Goal: Task Accomplishment & Management: Complete application form

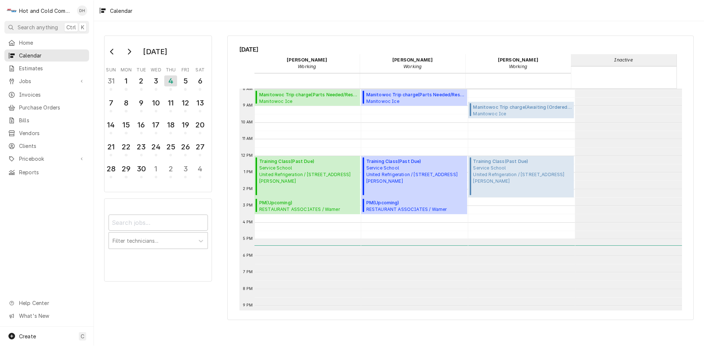
scroll to position [134, 0]
click at [182, 85] on div "5" at bounding box center [185, 80] width 13 height 12
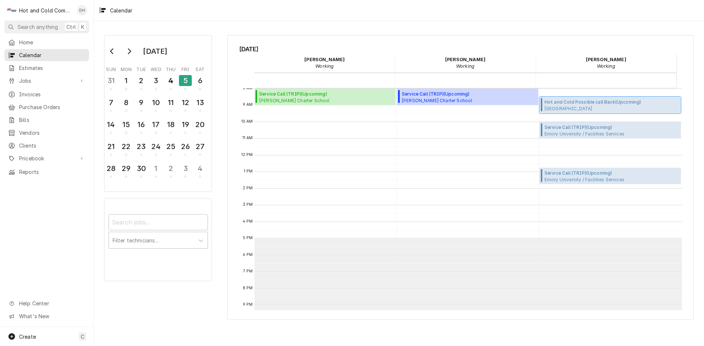
click at [592, 104] on span "Hot and Cold Possible call Back ( Upcoming )" at bounding box center [611, 102] width 134 height 7
click at [26, 336] on span "Create" at bounding box center [27, 337] width 17 height 6
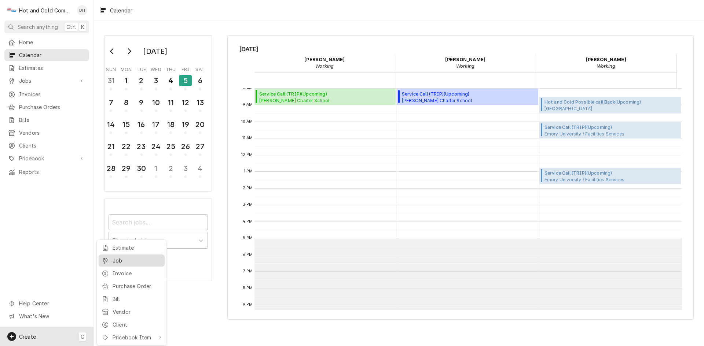
click at [119, 258] on div "Job" at bounding box center [137, 261] width 49 height 8
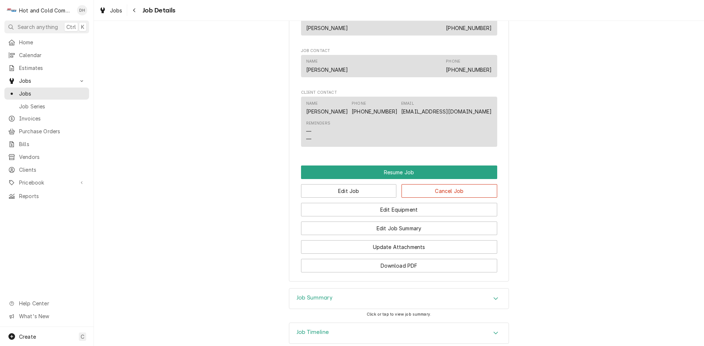
scroll to position [575, 0]
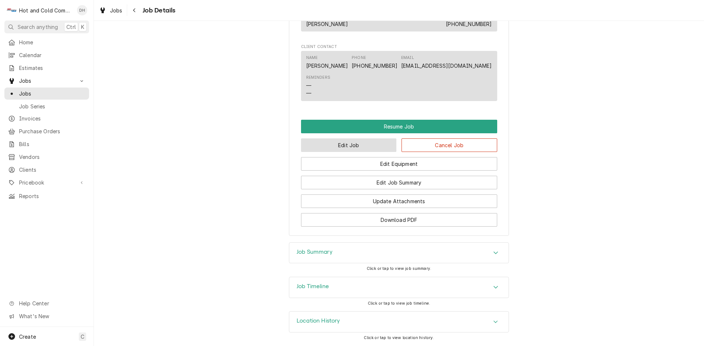
click at [353, 147] on button "Edit Job" at bounding box center [349, 146] width 96 height 14
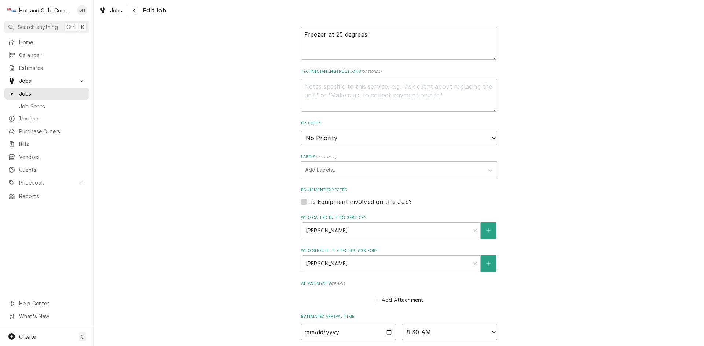
scroll to position [366, 0]
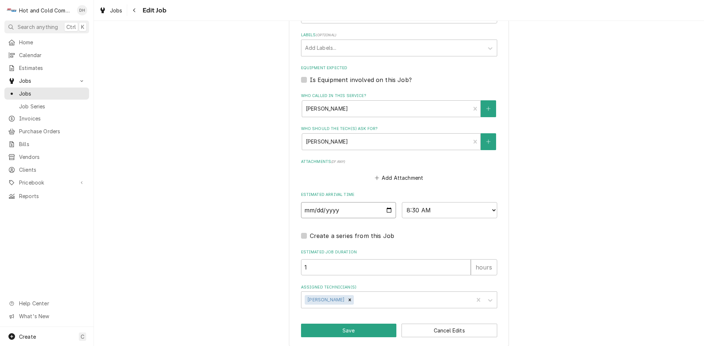
click at [386, 209] on input "2025-09-05" at bounding box center [348, 210] width 95 height 16
type textarea "x"
type input "2025-09-08"
click at [362, 328] on button "Save" at bounding box center [349, 331] width 96 height 14
type textarea "x"
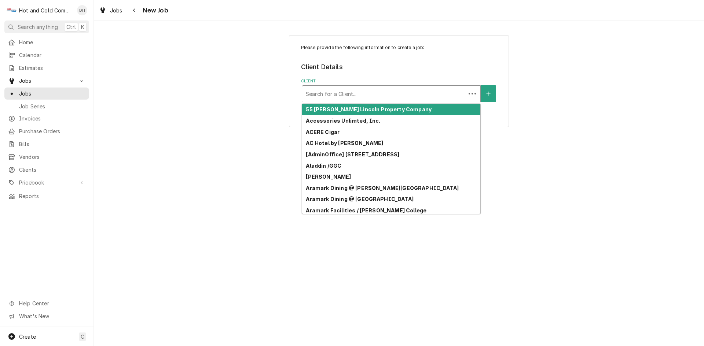
click at [360, 93] on div "Client" at bounding box center [384, 93] width 156 height 13
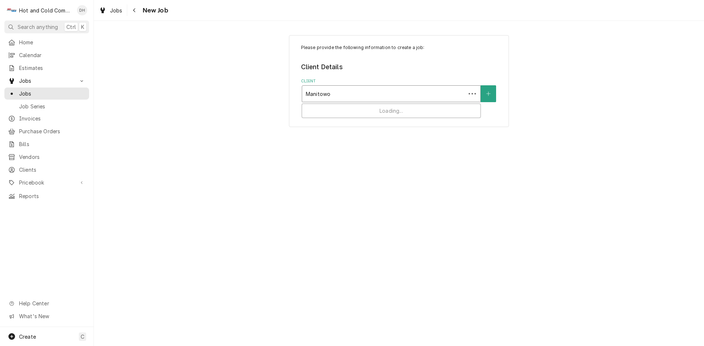
type input "Manitowoc"
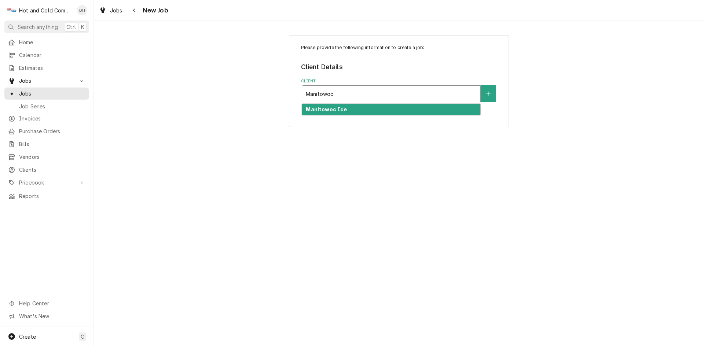
click at [343, 108] on strong "Manitowoc Ice" at bounding box center [326, 109] width 41 height 6
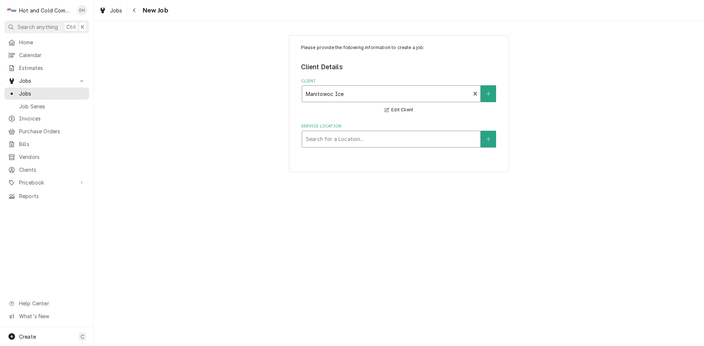
click at [356, 144] on div "Service Location" at bounding box center [391, 139] width 171 height 13
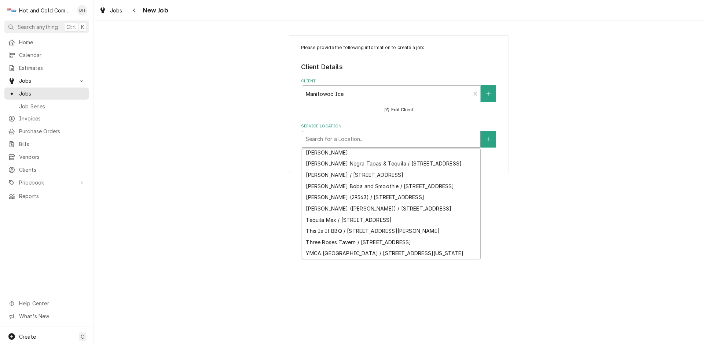
scroll to position [657, 0]
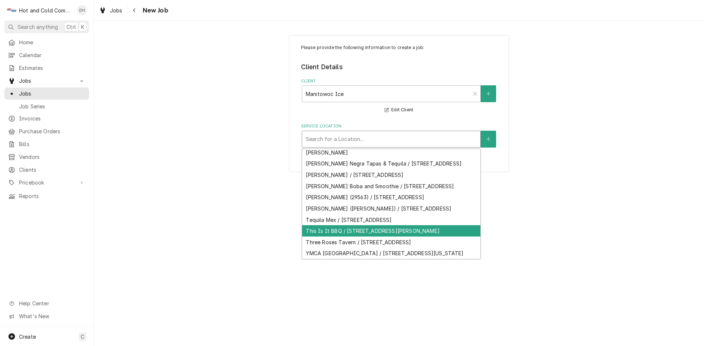
click at [460, 237] on div "This Is It BBQ / 6912 Douglas Blvd, Douglasville, GA 30135" at bounding box center [391, 230] width 178 height 11
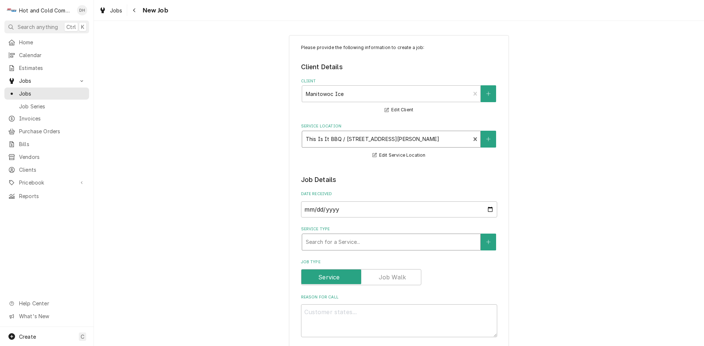
click at [391, 239] on div "Service Type" at bounding box center [391, 242] width 171 height 13
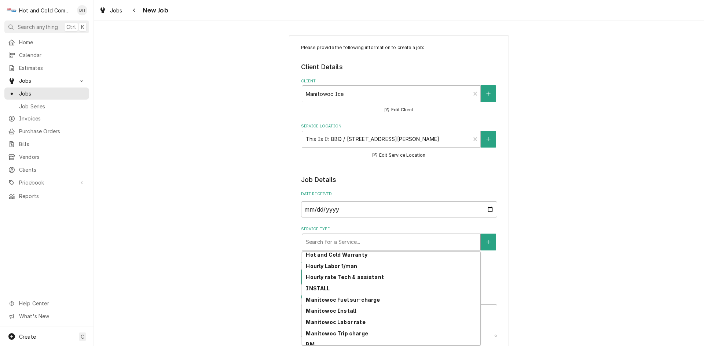
scroll to position [129, 0]
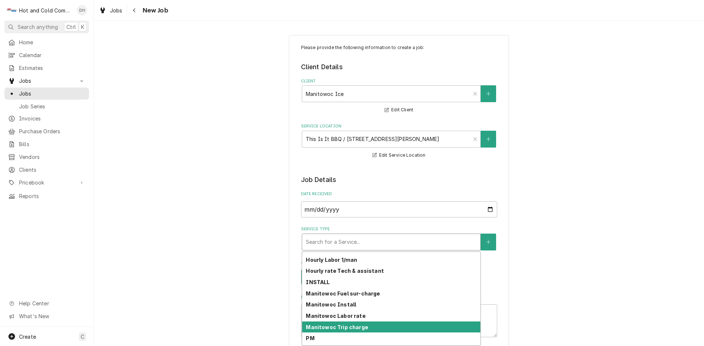
click at [375, 328] on div "Manitowoc Trip charge" at bounding box center [391, 327] width 178 height 11
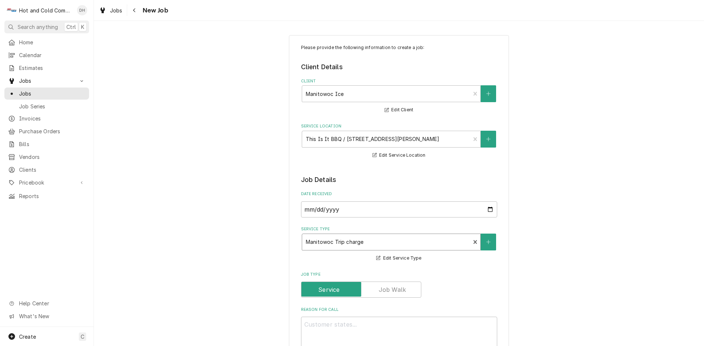
scroll to position [122, 0]
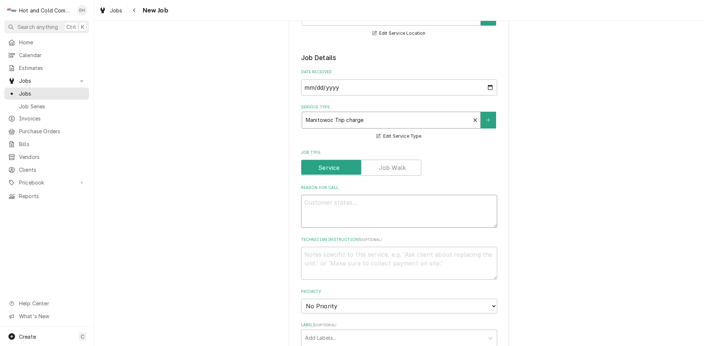
click at [325, 204] on textarea "Reason For Call" at bounding box center [399, 211] width 196 height 33
type textarea "x"
type textarea "N"
type textarea "x"
type textarea "No"
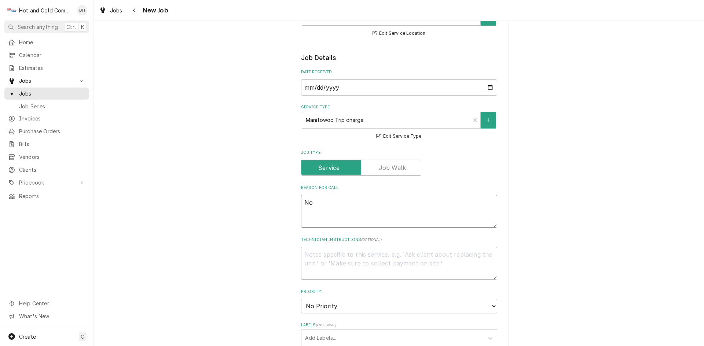
type textarea "x"
type textarea "Not"
type textarea "x"
type textarea "Not"
type textarea "x"
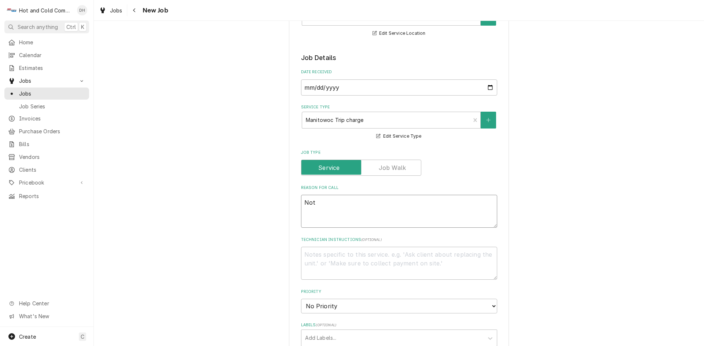
type textarea "Not m"
type textarea "x"
type textarea "Not ma"
type textarea "x"
type textarea "Not mak"
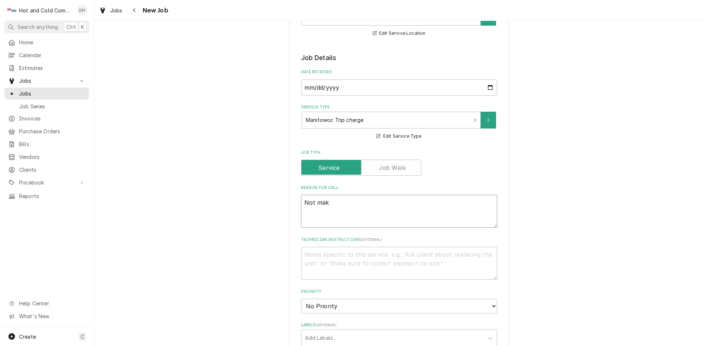
type textarea "x"
type textarea "Not maki"
type textarea "x"
type textarea "Not makin"
type textarea "x"
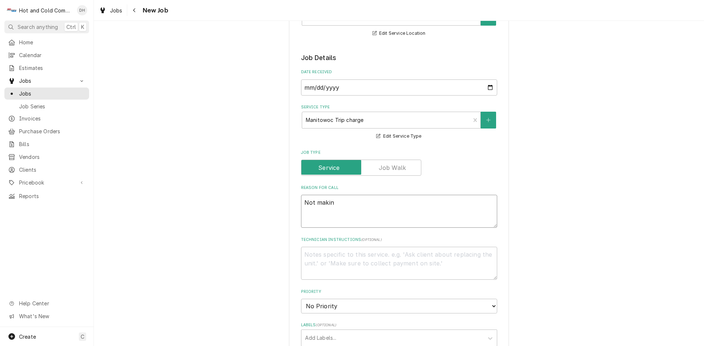
type textarea "Not making"
type textarea "x"
type textarea "Not making"
type textarea "x"
type textarea "Not making i"
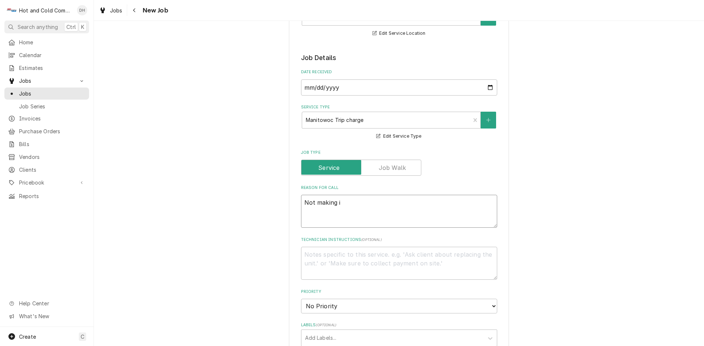
type textarea "x"
type textarea "Not making ic"
type textarea "x"
type textarea "Not making ice"
type textarea "x"
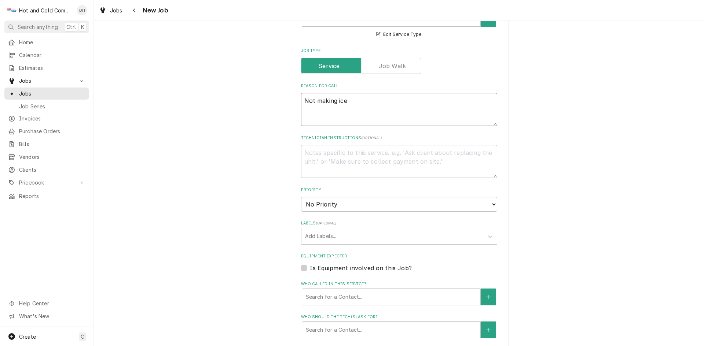
scroll to position [244, 0]
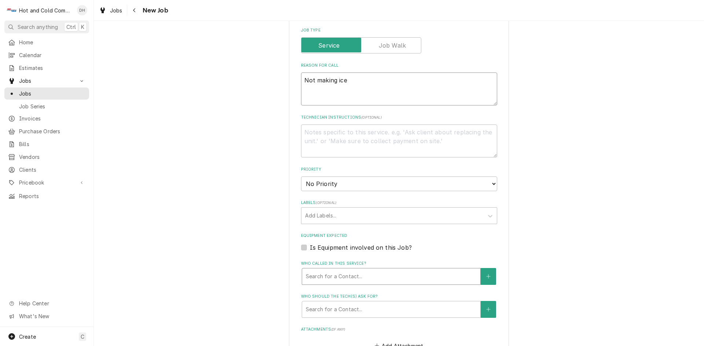
type textarea "Not making ice"
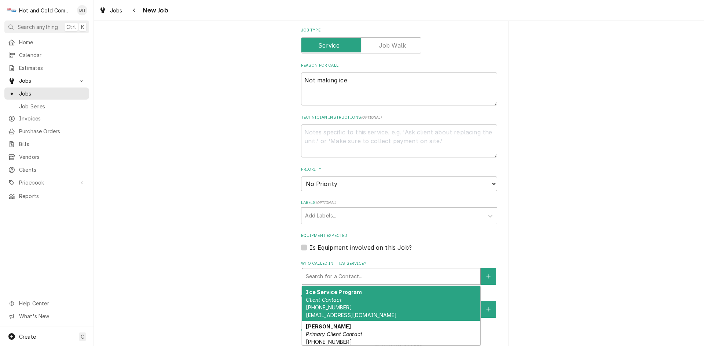
click at [413, 274] on div "Who called in this service?" at bounding box center [391, 276] width 171 height 13
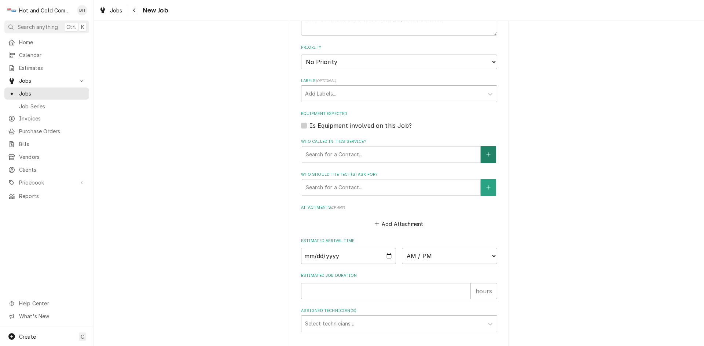
click at [489, 154] on button "Who called in this service?" at bounding box center [487, 154] width 15 height 17
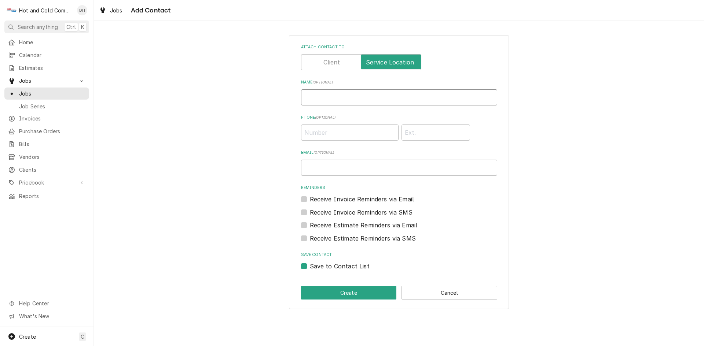
click at [323, 99] on input "Name ( optional )" at bounding box center [399, 97] width 196 height 16
type input "Mrs. Whitaker"
click at [359, 137] on input "Phone ( optional )" at bounding box center [349, 133] width 97 height 16
type input "1 (862) 812-4880"
click at [354, 292] on button "Create" at bounding box center [349, 293] width 96 height 14
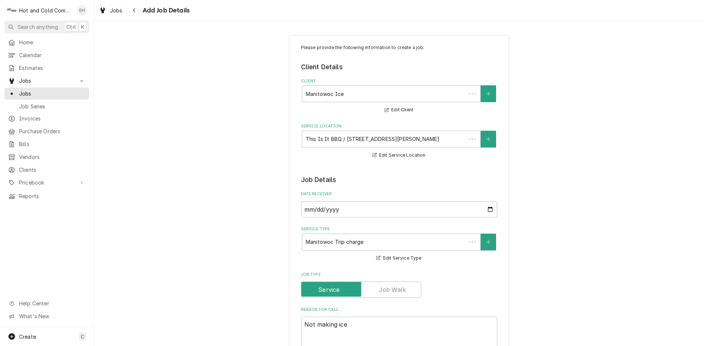
scroll to position [366, 0]
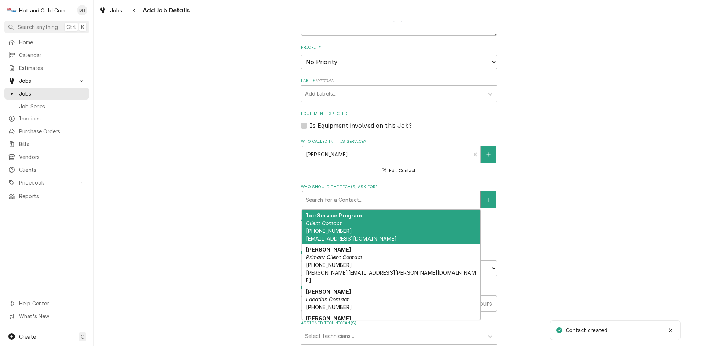
click at [334, 201] on div "Who should the tech(s) ask for?" at bounding box center [391, 199] width 171 height 13
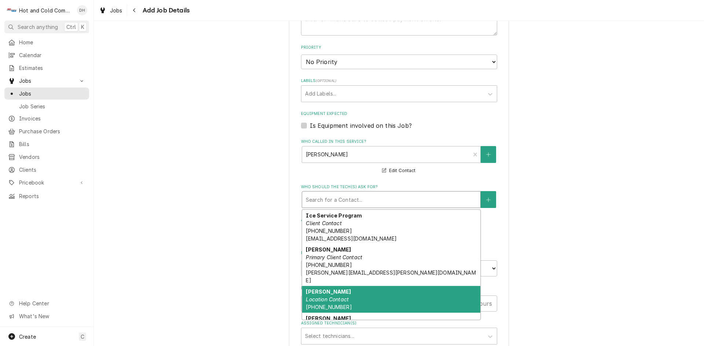
click at [333, 304] on span "(862) 812-4880" at bounding box center [329, 307] width 46 height 6
type textarea "x"
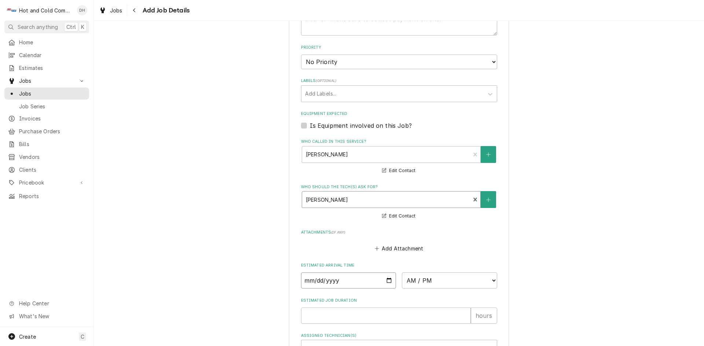
click at [389, 282] on input "Date" at bounding box center [348, 281] width 95 height 16
type input "2025-09-05"
type textarea "x"
click at [491, 280] on select "AM / PM 6:00 AM 6:15 AM 6:30 AM 6:45 AM 7:00 AM 7:15 AM 7:30 AM 7:45 AM 8:00 AM…" at bounding box center [449, 281] width 95 height 16
select select "13:00:00"
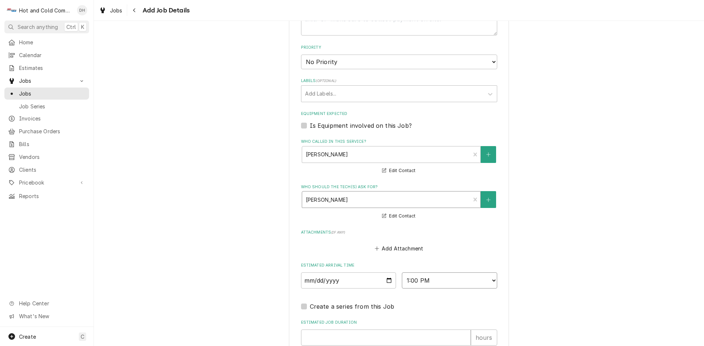
scroll to position [462, 0]
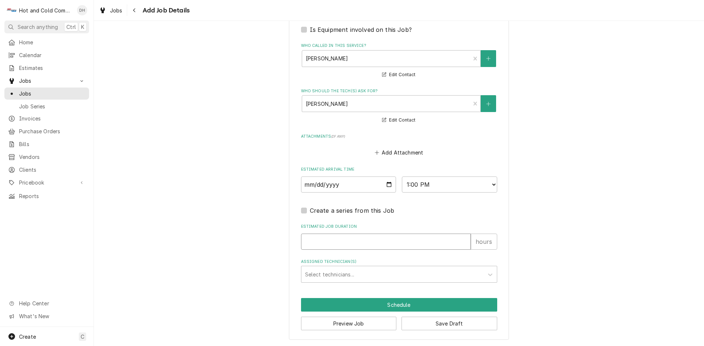
click at [334, 240] on input "Estimated Job Duration" at bounding box center [386, 242] width 170 height 16
type textarea "x"
type input "1"
type textarea "x"
type input "1"
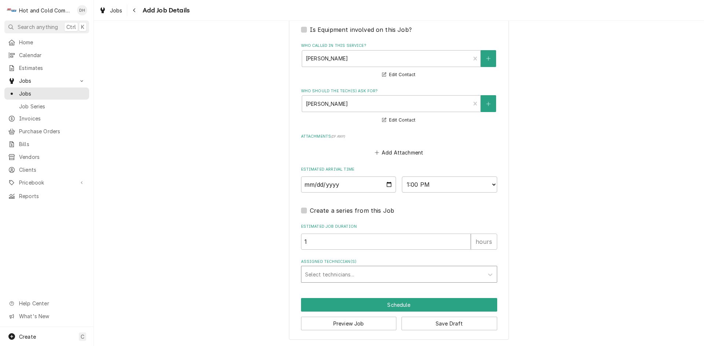
click at [332, 274] on div "Assigned Technician(s)" at bounding box center [392, 274] width 175 height 13
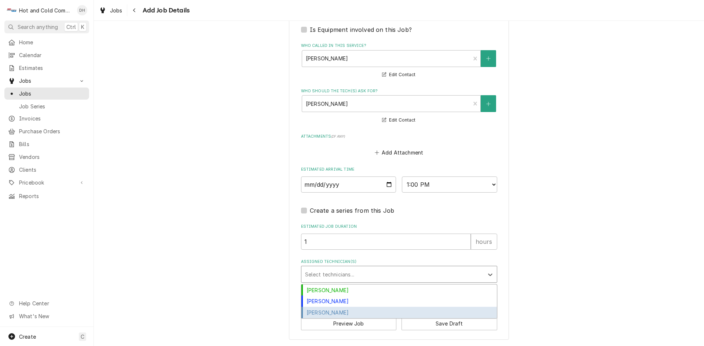
click at [333, 311] on div "[PERSON_NAME]" at bounding box center [398, 312] width 195 height 11
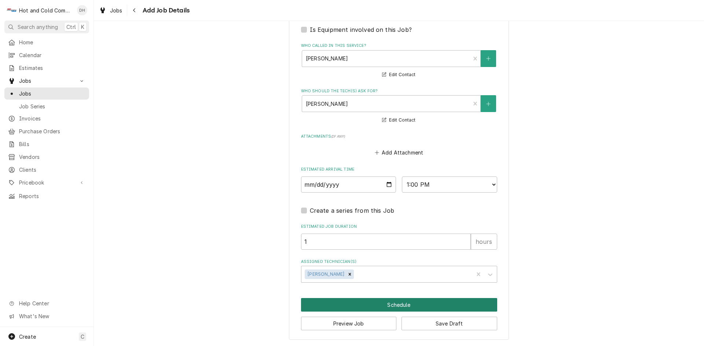
click at [391, 306] on button "Schedule" at bounding box center [399, 305] width 196 height 14
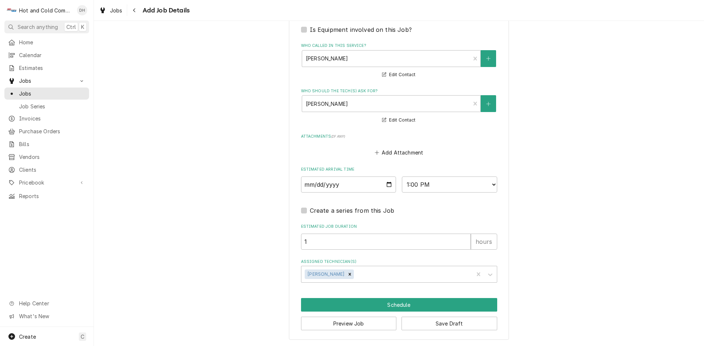
scroll to position [456, 0]
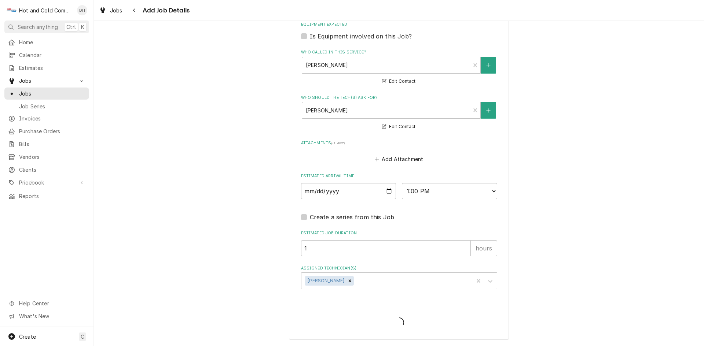
type textarea "x"
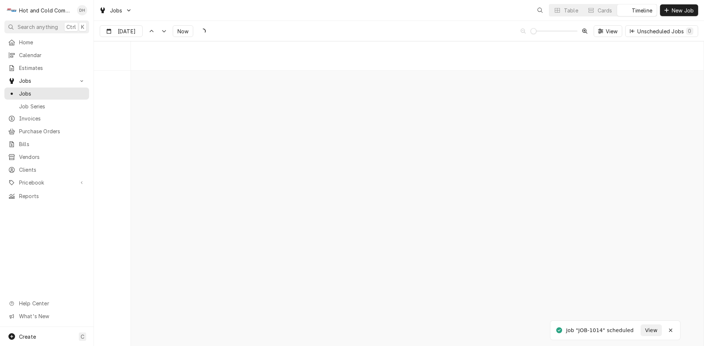
scroll to position [5741, 0]
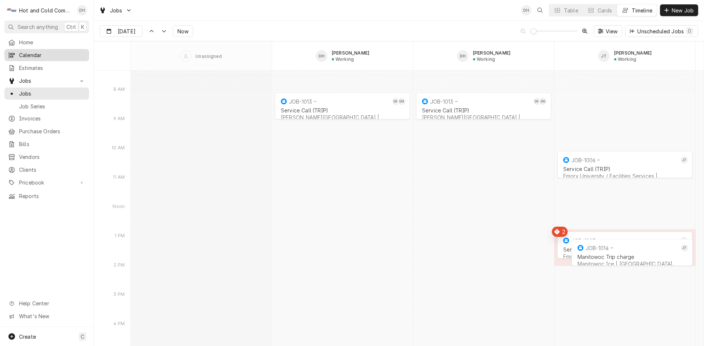
click at [40, 51] on div "Calendar" at bounding box center [47, 55] width 82 height 9
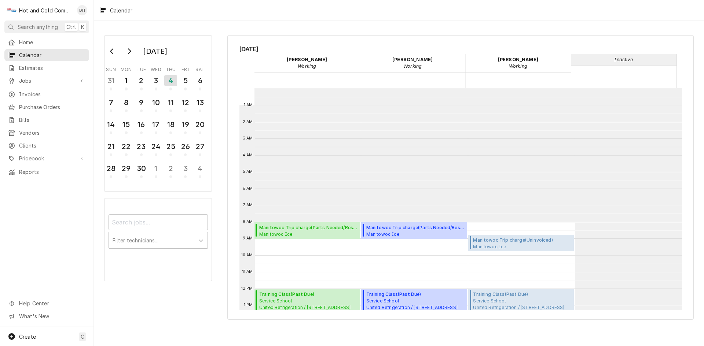
scroll to position [134, 0]
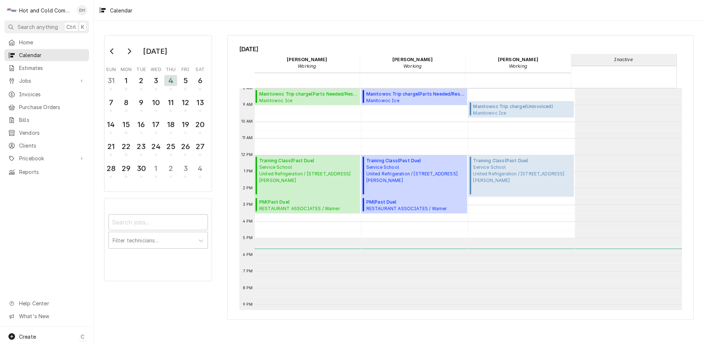
click at [30, 334] on span "Create" at bounding box center [27, 337] width 17 height 6
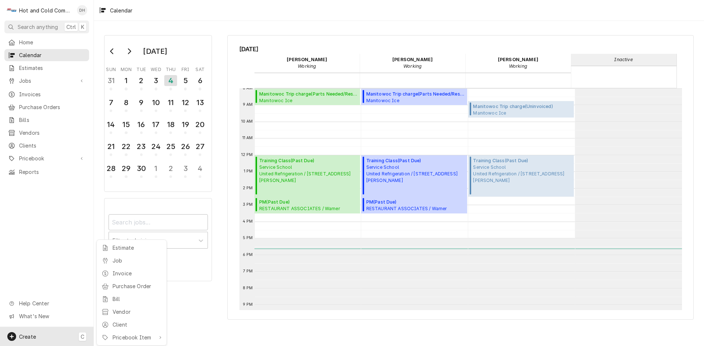
click at [117, 260] on div "Job" at bounding box center [137, 261] width 49 height 8
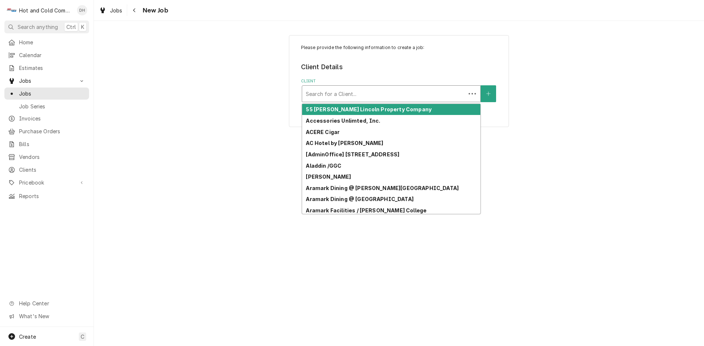
click at [349, 92] on div "Client" at bounding box center [384, 93] width 156 height 13
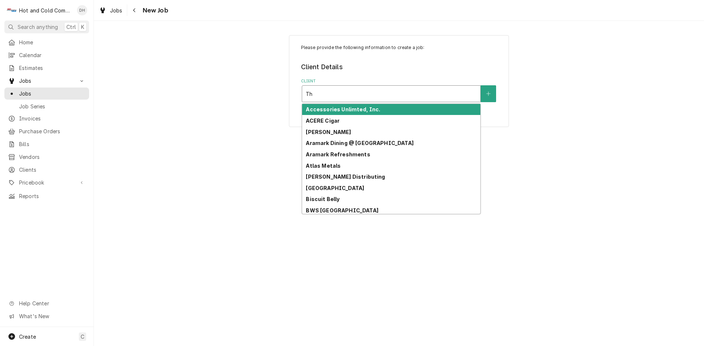
type input "Thi"
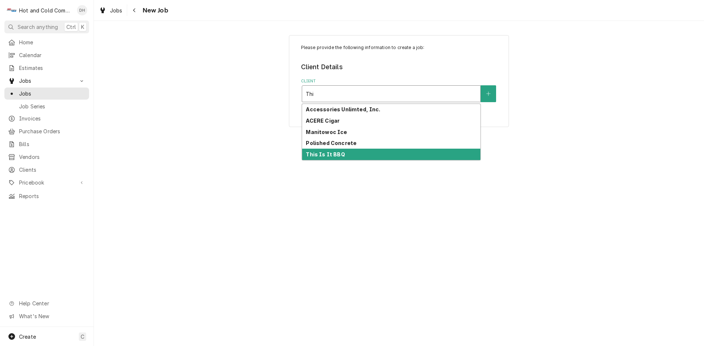
click at [375, 154] on div "This Is It BBQ" at bounding box center [391, 154] width 178 height 11
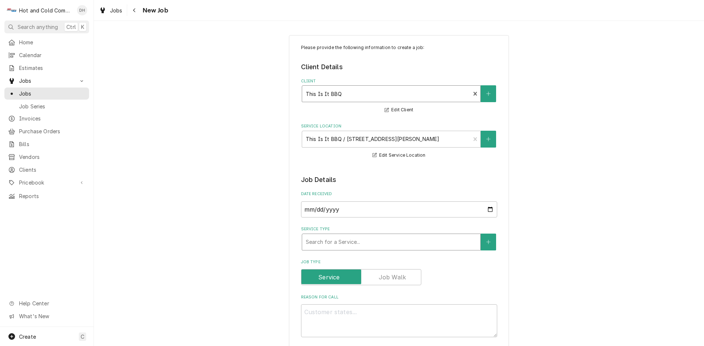
click at [385, 242] on div "Service Type" at bounding box center [391, 242] width 171 height 13
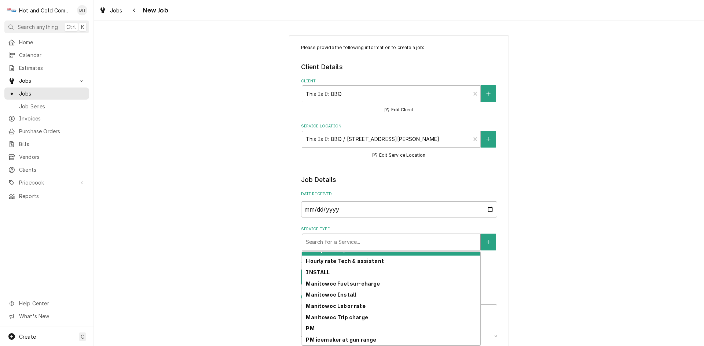
scroll to position [124, 0]
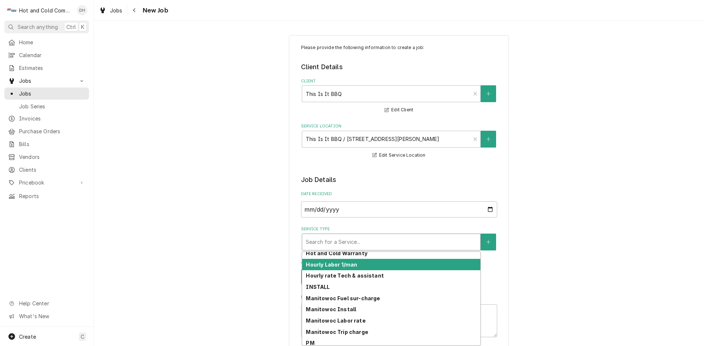
click at [367, 265] on div "Hourly Labor 1/man" at bounding box center [391, 264] width 178 height 11
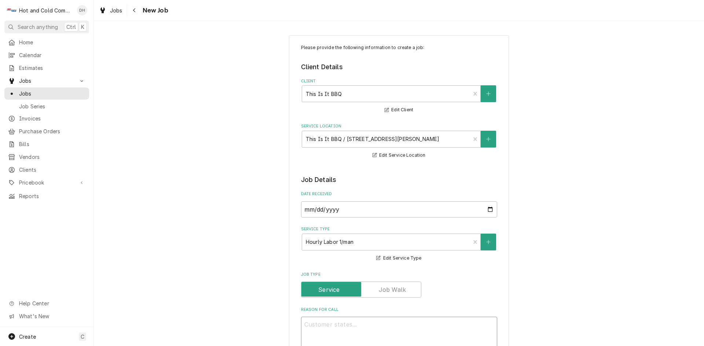
click at [365, 327] on textarea "Reason For Call" at bounding box center [399, 333] width 196 height 33
type textarea "x"
type textarea "t"
type textarea "x"
type textarea "th"
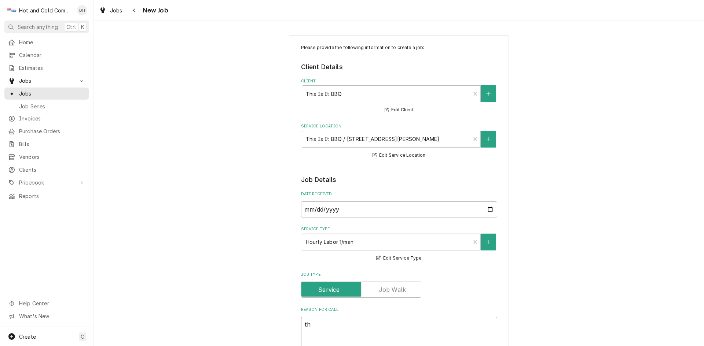
type textarea "x"
type textarea "thi"
type textarea "x"
type textarea "this"
type textarea "x"
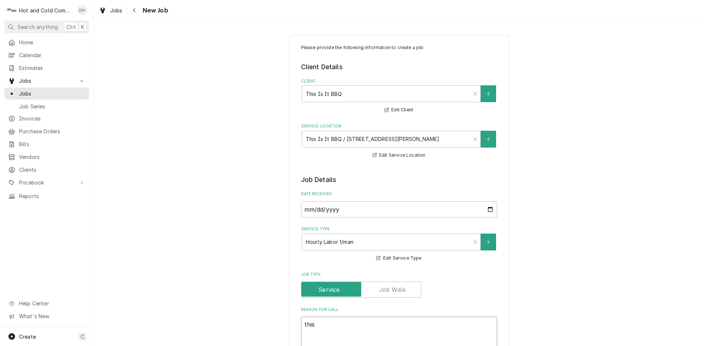
type textarea "this"
type textarea "x"
type textarea "this i"
type textarea "x"
type textarea "this is"
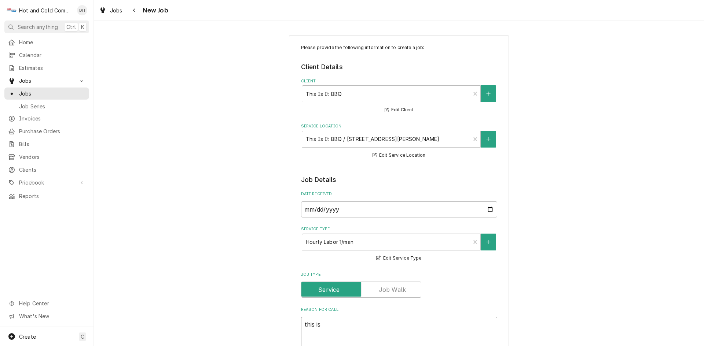
type textarea "x"
type textarea "this is"
type textarea "x"
type textarea "this is t"
type textarea "x"
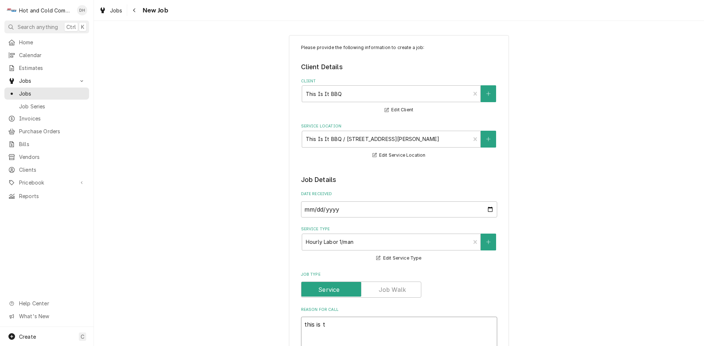
type textarea "this is to"
type textarea "x"
type textarea "this is to"
type textarea "x"
type textarea "this is to c"
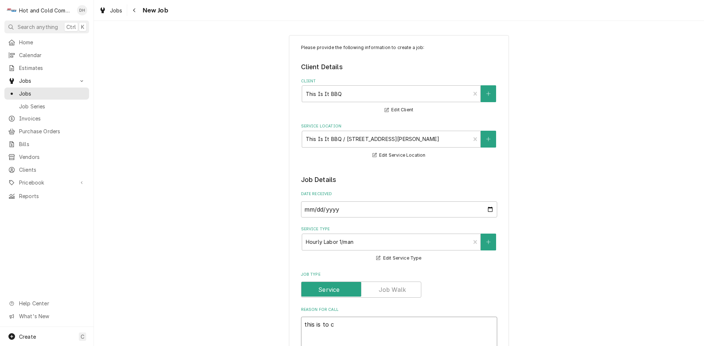
type textarea "x"
type textarea "this is to cl"
type textarea "x"
type textarea "this is to cle"
type textarea "x"
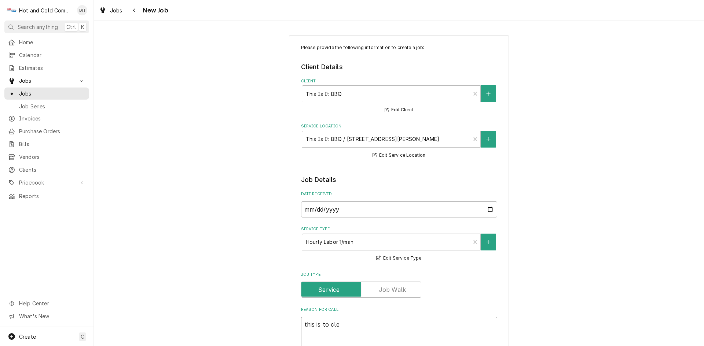
type textarea "this is to clea"
type textarea "x"
type textarea "this is to clean"
type textarea "x"
type textarea "this is to clean"
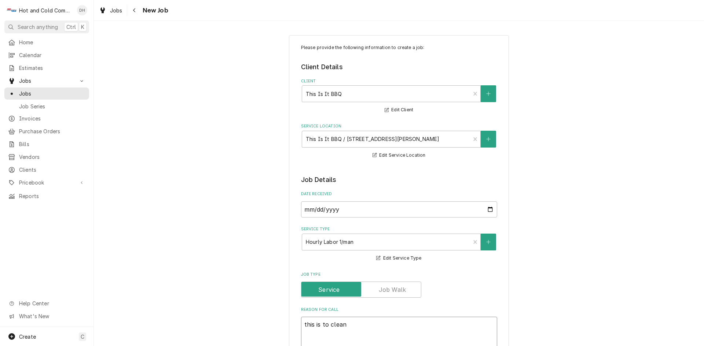
type textarea "x"
type textarea "this is to clean a"
type textarea "x"
type textarea "this is to clean an"
type textarea "x"
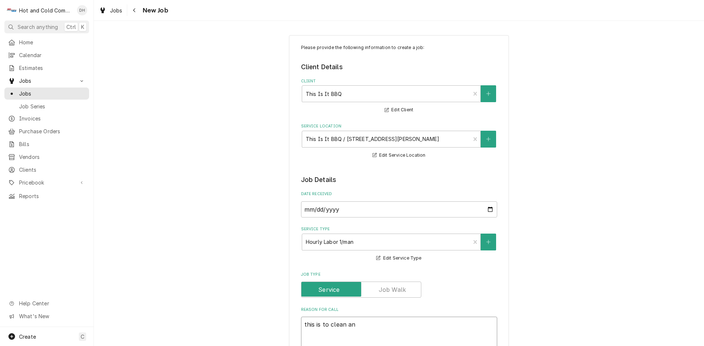
type textarea "this is to clean and"
type textarea "x"
type textarea "this is to clean and"
type textarea "x"
type textarea "this is to clean and s"
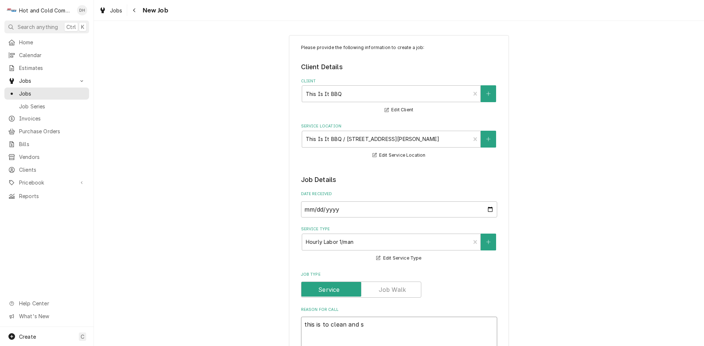
type textarea "x"
type textarea "this is to clean and sa"
type textarea "x"
type textarea "this is to clean and san"
type textarea "x"
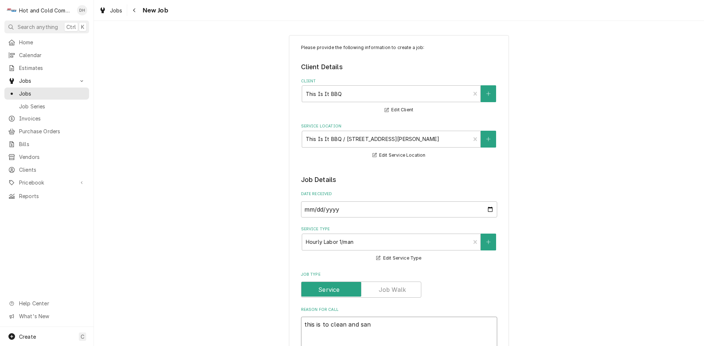
type textarea "this is to clean and sani"
type textarea "x"
type textarea "this is to clean and sanit"
type textarea "x"
type textarea "this is to clean and saniti"
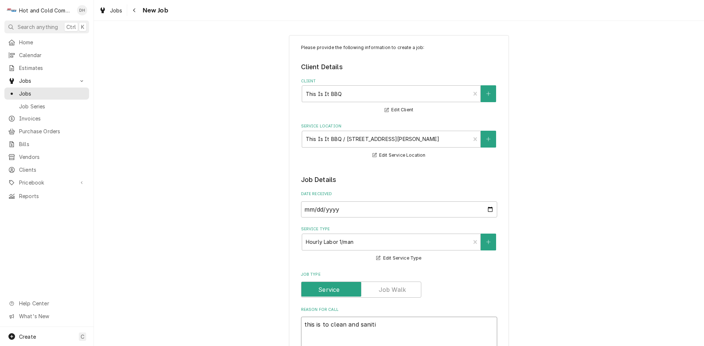
type textarea "x"
type textarea "this is to clean and sanitiz"
type textarea "x"
type textarea "this is to clean and sanitize"
type textarea "x"
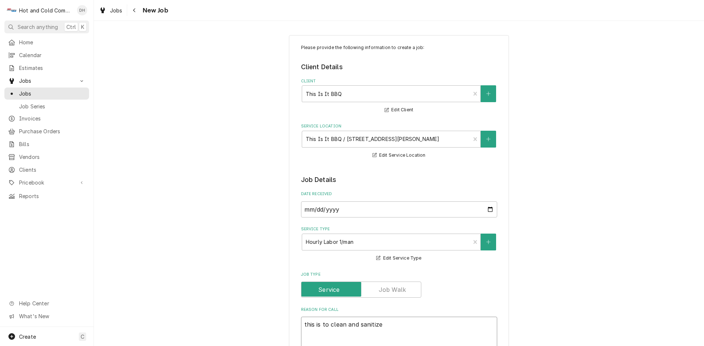
type textarea "this is to clean and sanitize"
type textarea "x"
type textarea "this is to clean and sanitize i"
type textarea "x"
type textarea "this is to clean and sanitize ic"
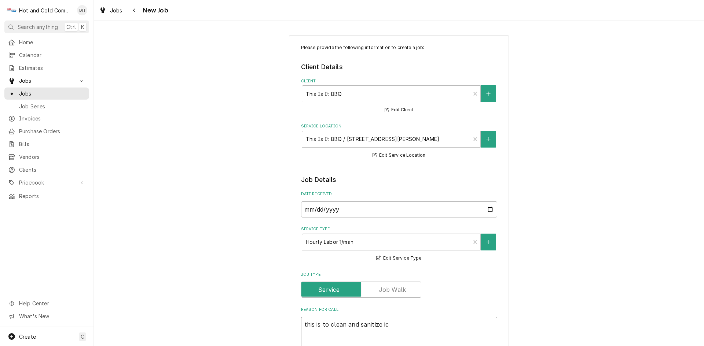
type textarea "x"
type textarea "this is to clean and sanitize ice"
type textarea "x"
type textarea "this is to clean and sanitize ice"
type textarea "x"
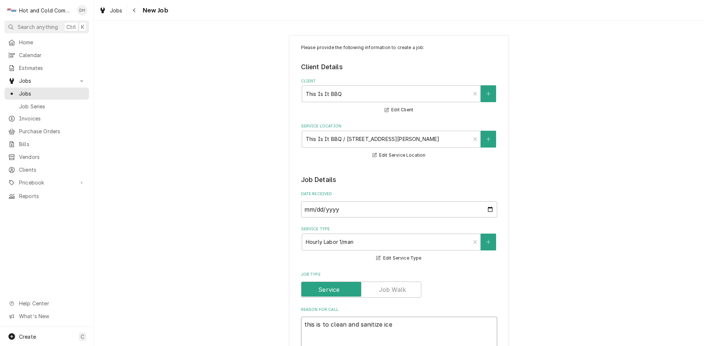
type textarea "this is to clean and sanitize ice m"
type textarea "x"
type textarea "this is to clean and sanitize ice ma"
type textarea "x"
type textarea "this is to clean and sanitize ice mak"
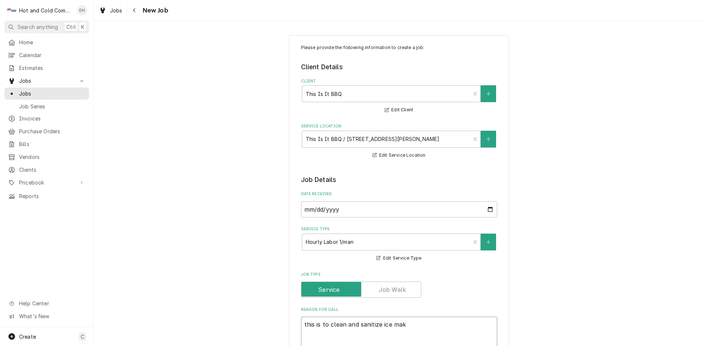
type textarea "x"
type textarea "this is to clean and sanitize ice make"
type textarea "x"
type textarea "this is to clean and sanitize ice maker"
type textarea "x"
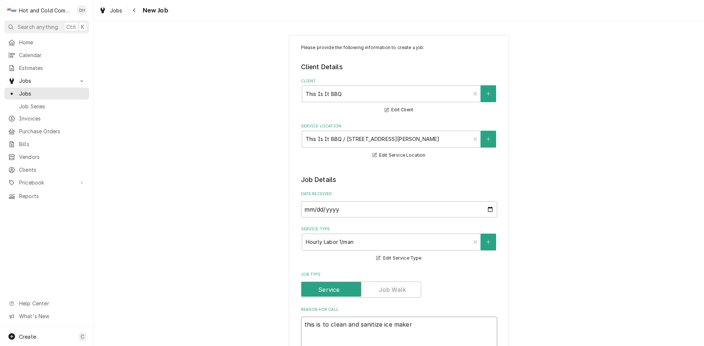
type textarea "this is to clean and sanitize ice maker"
type textarea "x"
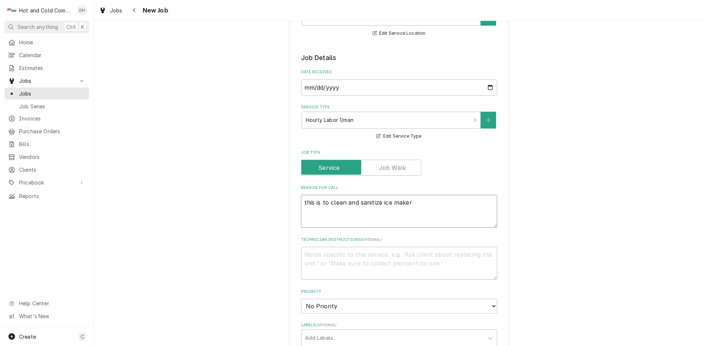
scroll to position [366, 0]
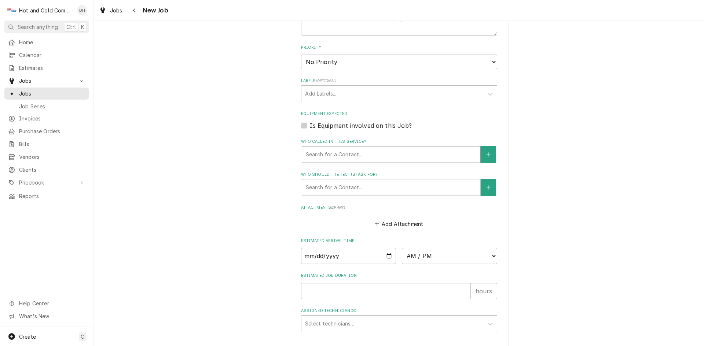
type textarea "this is to clean and sanitize ice maker"
click at [350, 151] on div "Who called in this service?" at bounding box center [391, 154] width 171 height 13
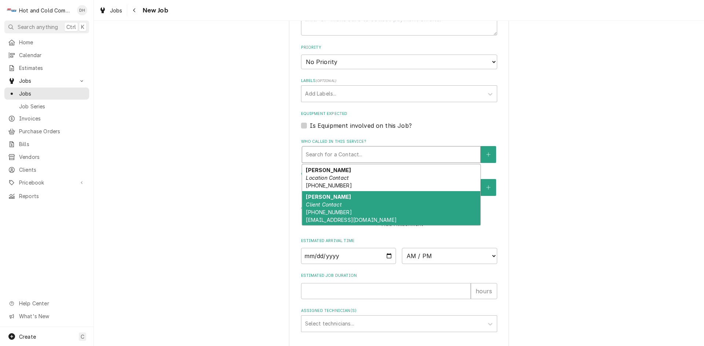
click at [358, 214] on div "Mrs. Whitiker Client Contact (862) 812-4880 thisisitdouglasville@gmail.com" at bounding box center [391, 208] width 178 height 34
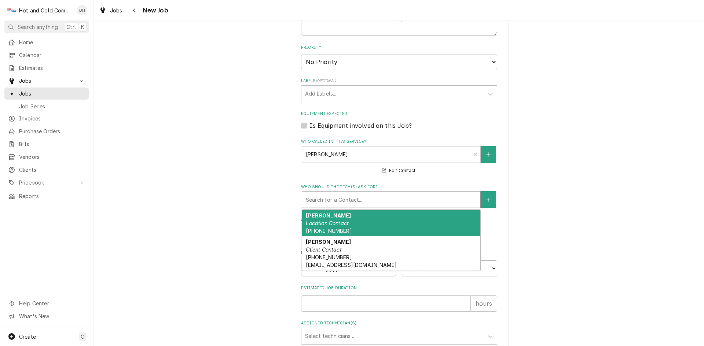
drag, startPoint x: 403, startPoint y: 205, endPoint x: 392, endPoint y: 200, distance: 11.5
click at [403, 204] on div "Who should the tech(s) ask for?" at bounding box center [391, 199] width 171 height 13
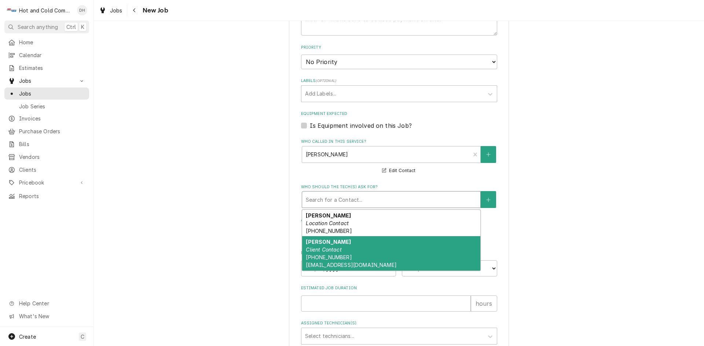
click at [339, 252] on div "Mrs. Whitiker Client Contact (862) 812-4880 thisisitdouglasville@gmail.com" at bounding box center [391, 253] width 178 height 34
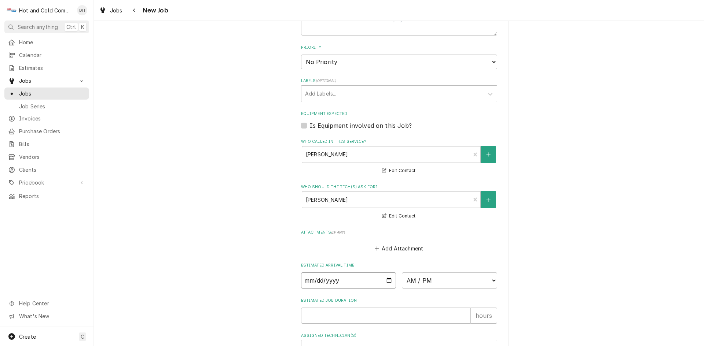
click at [385, 279] on input "Date" at bounding box center [348, 281] width 95 height 16
type textarea "x"
type input "2025-09-05"
type textarea "x"
click at [491, 278] on select "AM / PM 6:00 AM 6:15 AM 6:30 AM 6:45 AM 7:00 AM 7:15 AM 7:30 AM 7:45 AM 8:00 AM…" at bounding box center [449, 281] width 95 height 16
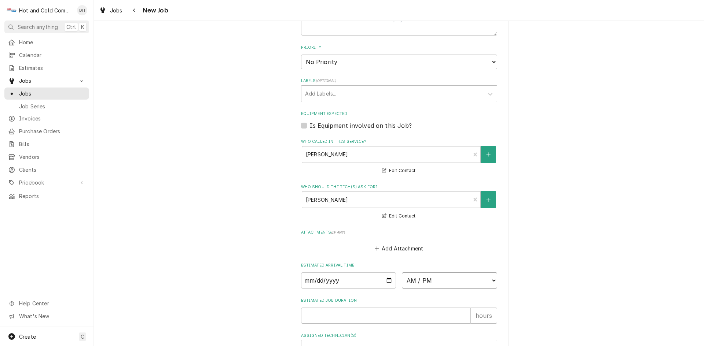
select select "14:00:00"
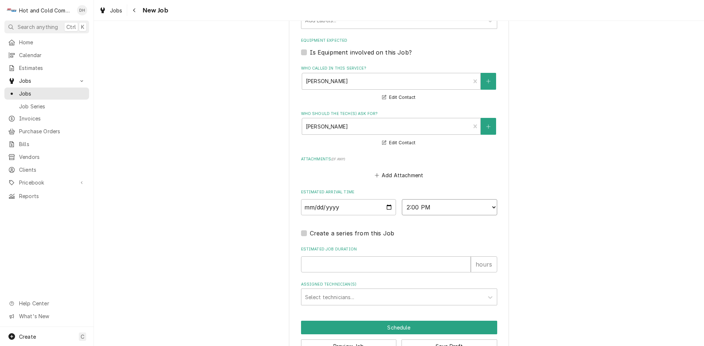
scroll to position [462, 0]
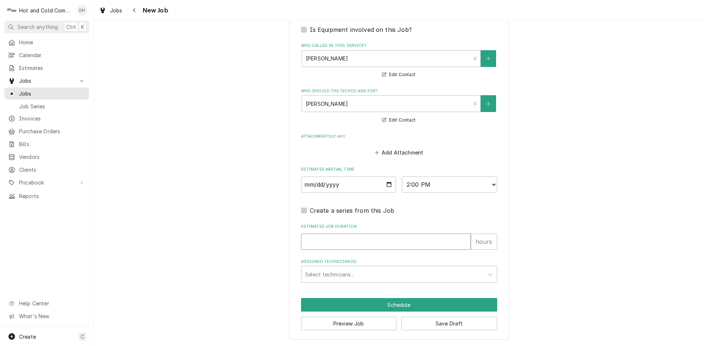
click at [317, 244] on input "Estimated Job Duration" at bounding box center [386, 242] width 170 height 16
type textarea "x"
type input "1"
type textarea "x"
type input "1"
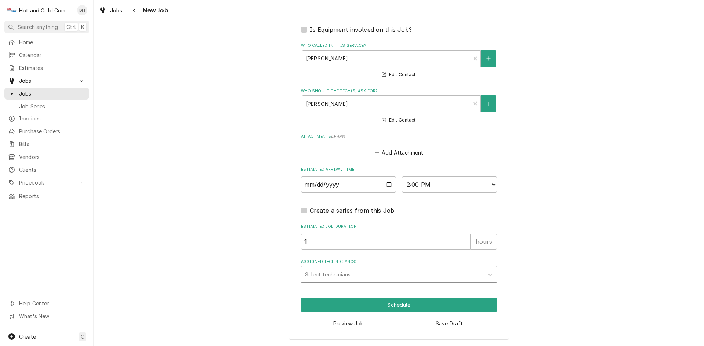
click at [362, 272] on div "Assigned Technician(s)" at bounding box center [392, 274] width 175 height 13
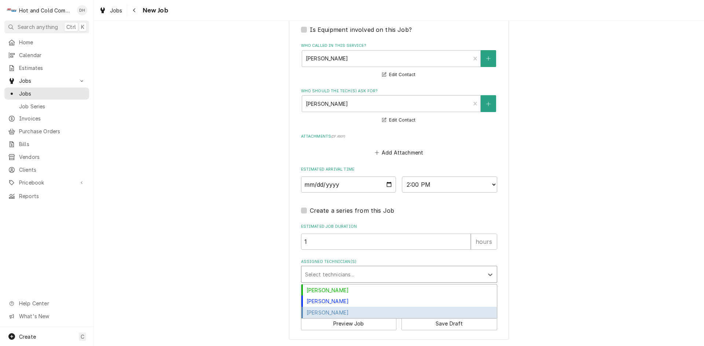
click at [352, 312] on div "[PERSON_NAME]" at bounding box center [398, 312] width 195 height 11
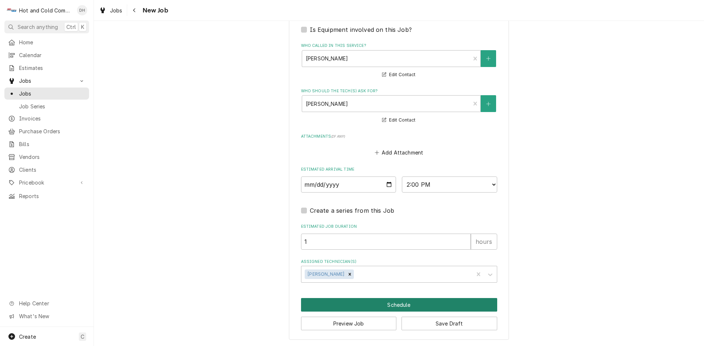
click at [413, 304] on button "Schedule" at bounding box center [399, 305] width 196 height 14
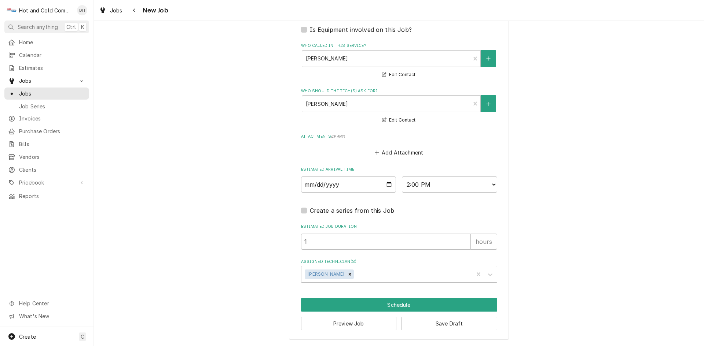
scroll to position [456, 0]
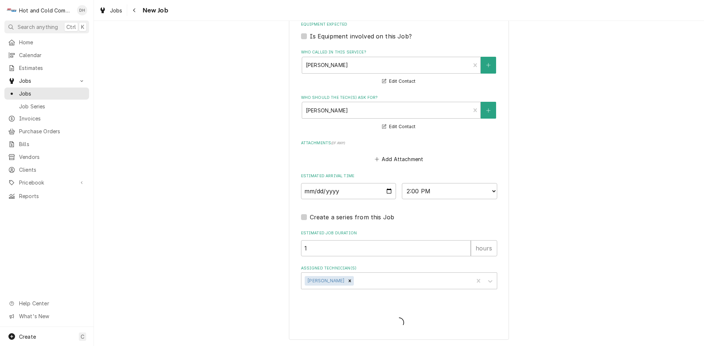
type textarea "x"
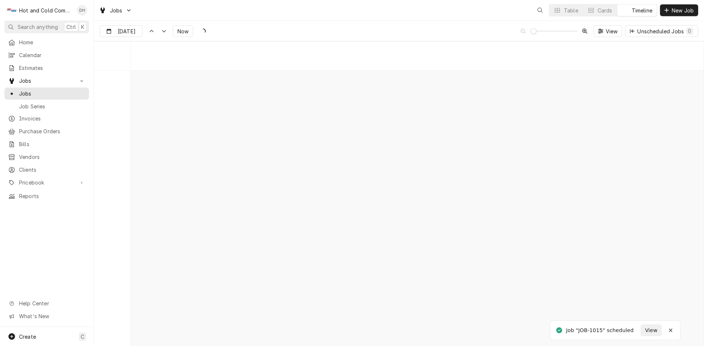
scroll to position [5741, 0]
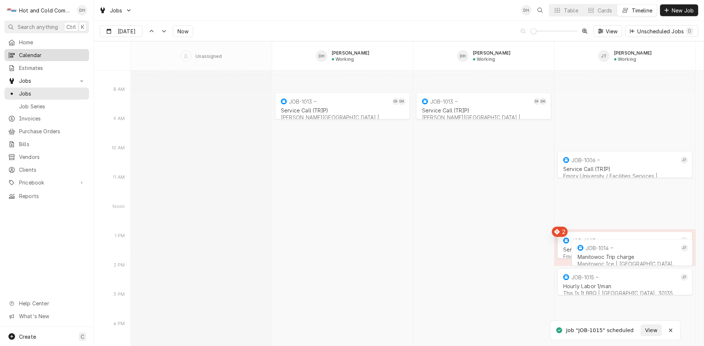
click at [23, 54] on span "Calendar" at bounding box center [52, 55] width 66 height 8
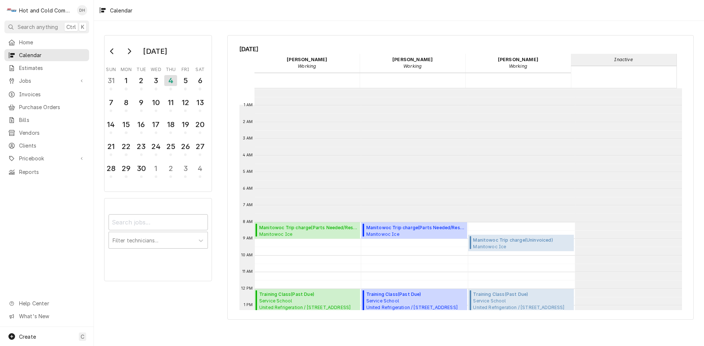
scroll to position [134, 0]
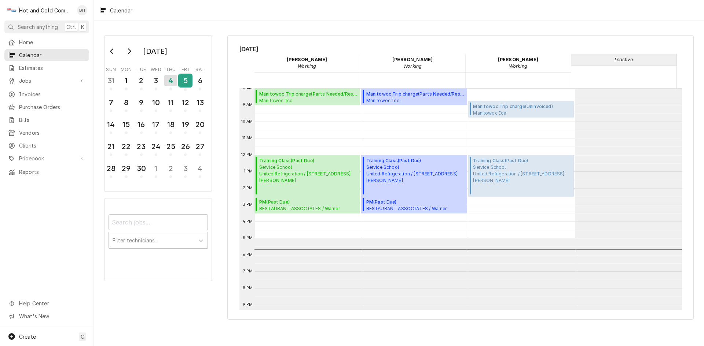
click at [185, 78] on div "5" at bounding box center [185, 80] width 13 height 12
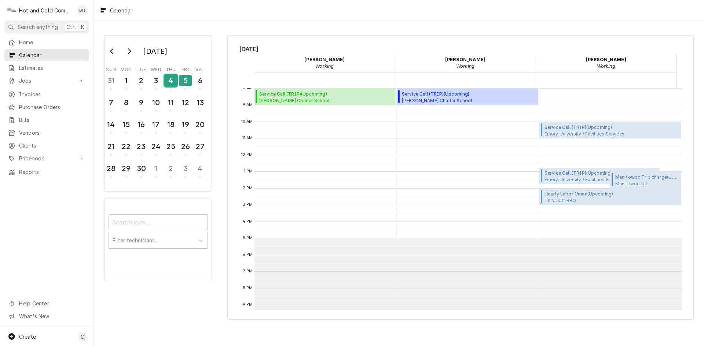
click at [171, 83] on div "4" at bounding box center [170, 80] width 13 height 12
